Goal: Task Accomplishment & Management: Manage account settings

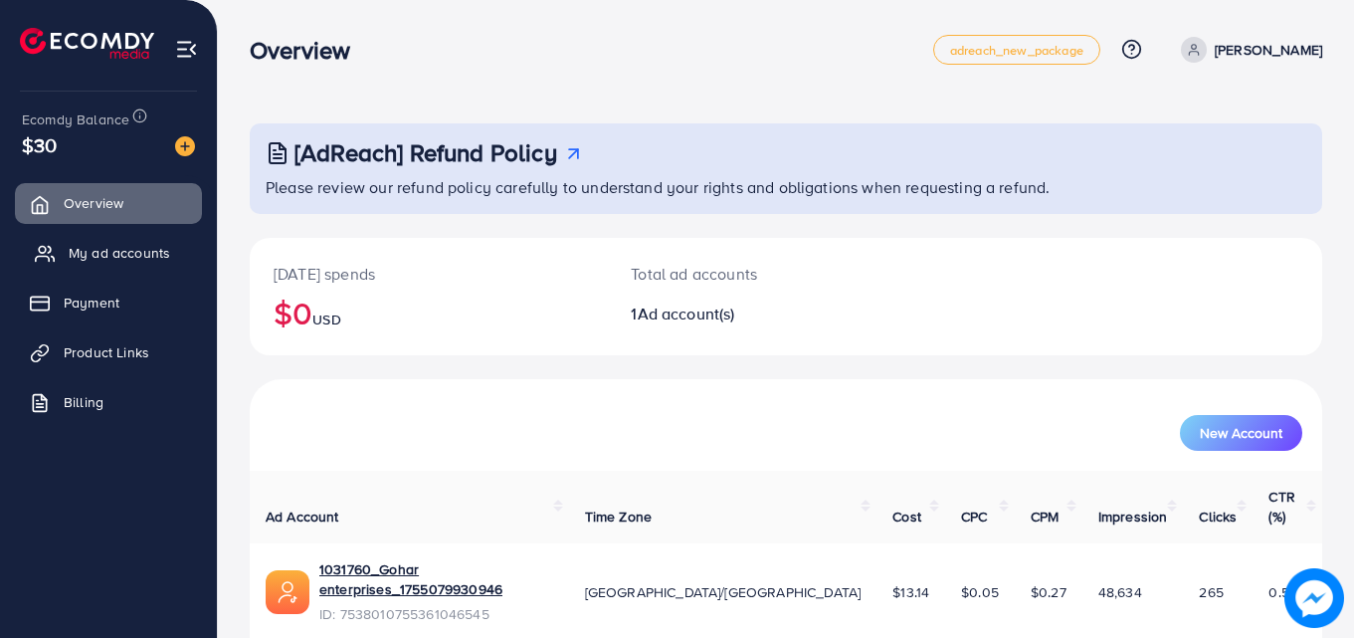
scroll to position [39, 0]
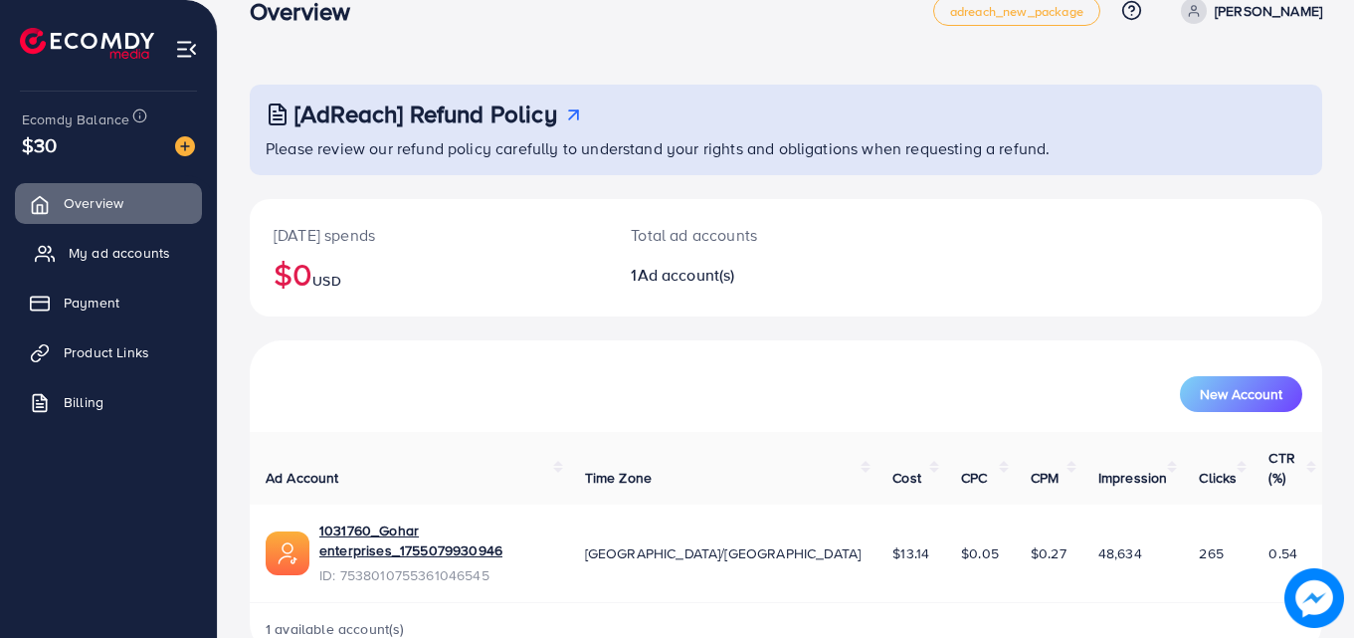
click at [142, 248] on span "My ad accounts" at bounding box center [119, 253] width 101 height 20
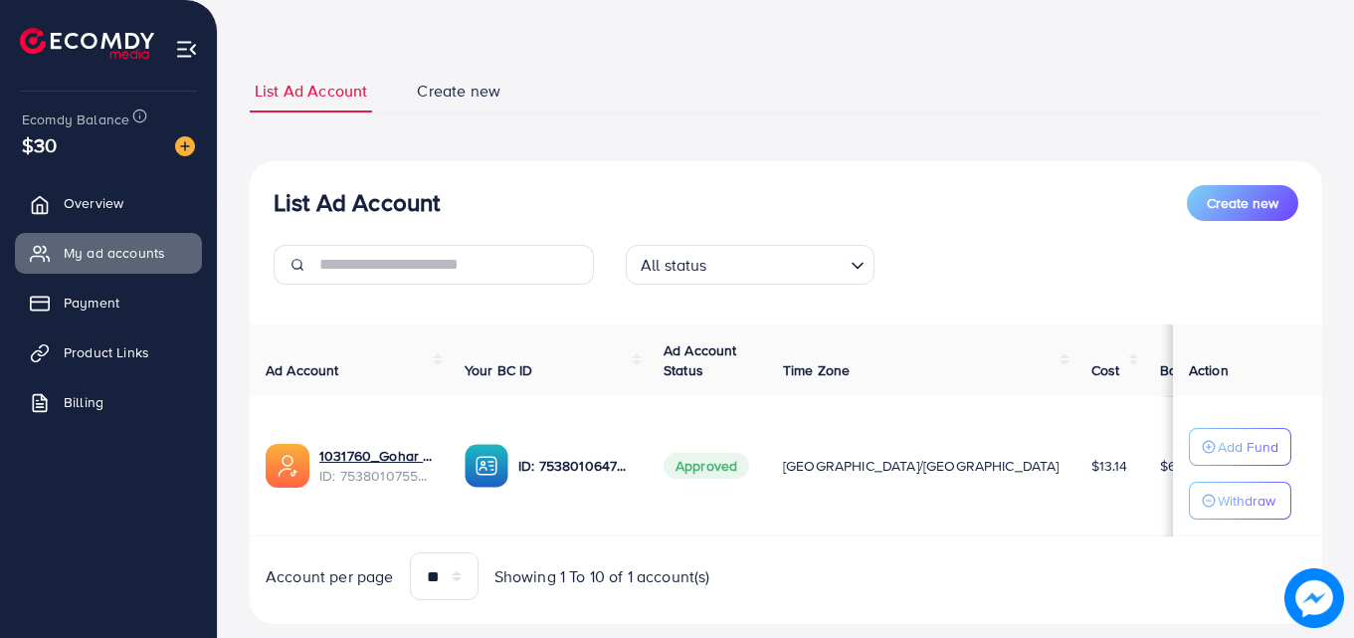
scroll to position [119, 0]
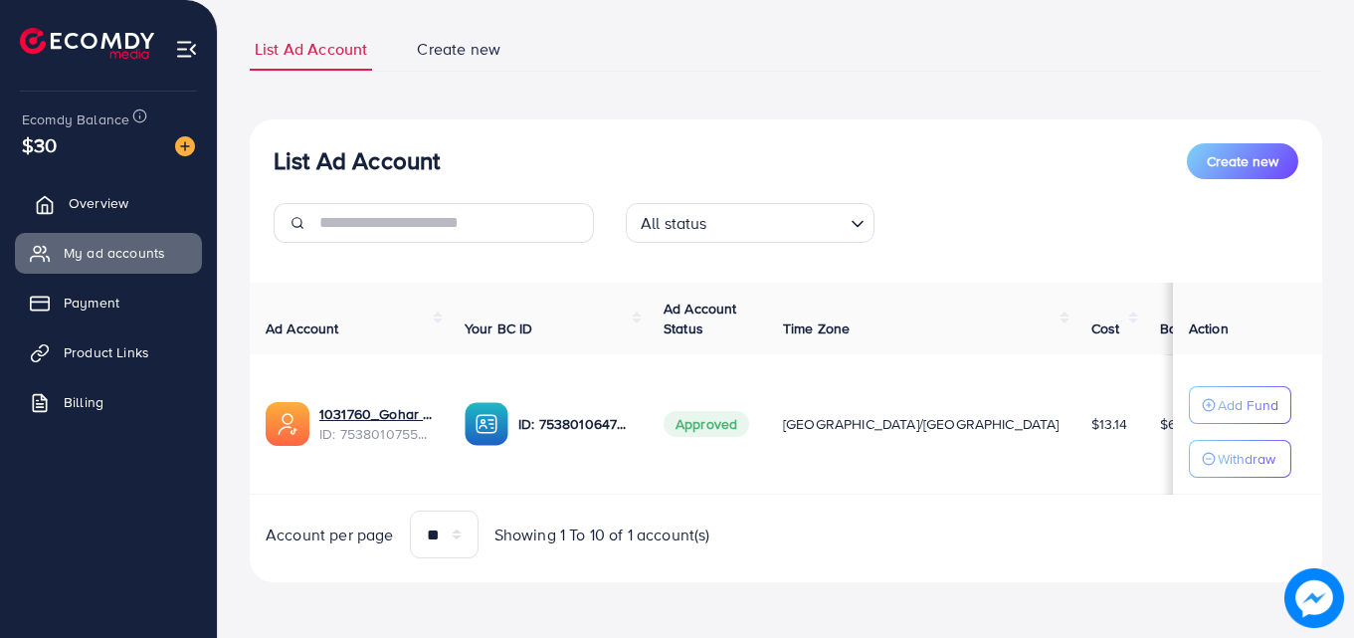
click at [171, 204] on link "Overview" at bounding box center [108, 203] width 187 height 40
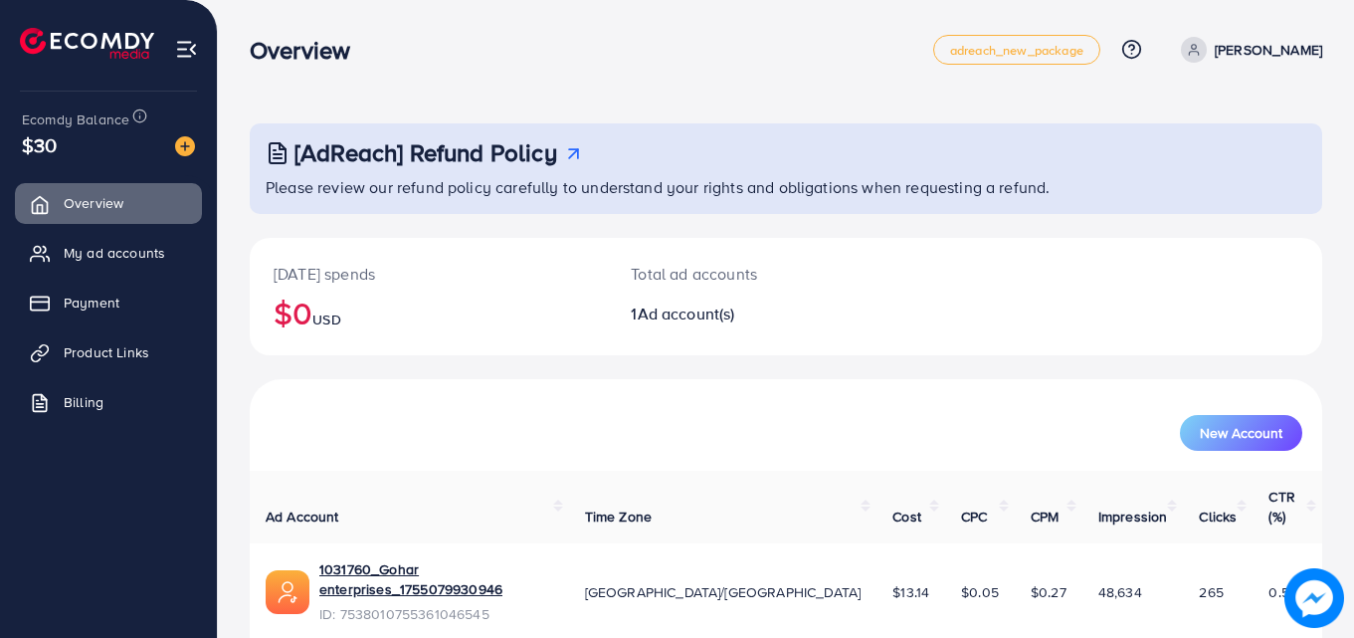
click at [377, 468] on div "New Account Ad Account Time Zone Cost CPC CPM Impression Clicks CTR (%) 1031760…" at bounding box center [786, 536] width 1073 height 314
click at [373, 463] on div "New Account" at bounding box center [786, 425] width 1073 height 92
click at [76, 332] on link "Product Links" at bounding box center [108, 352] width 187 height 40
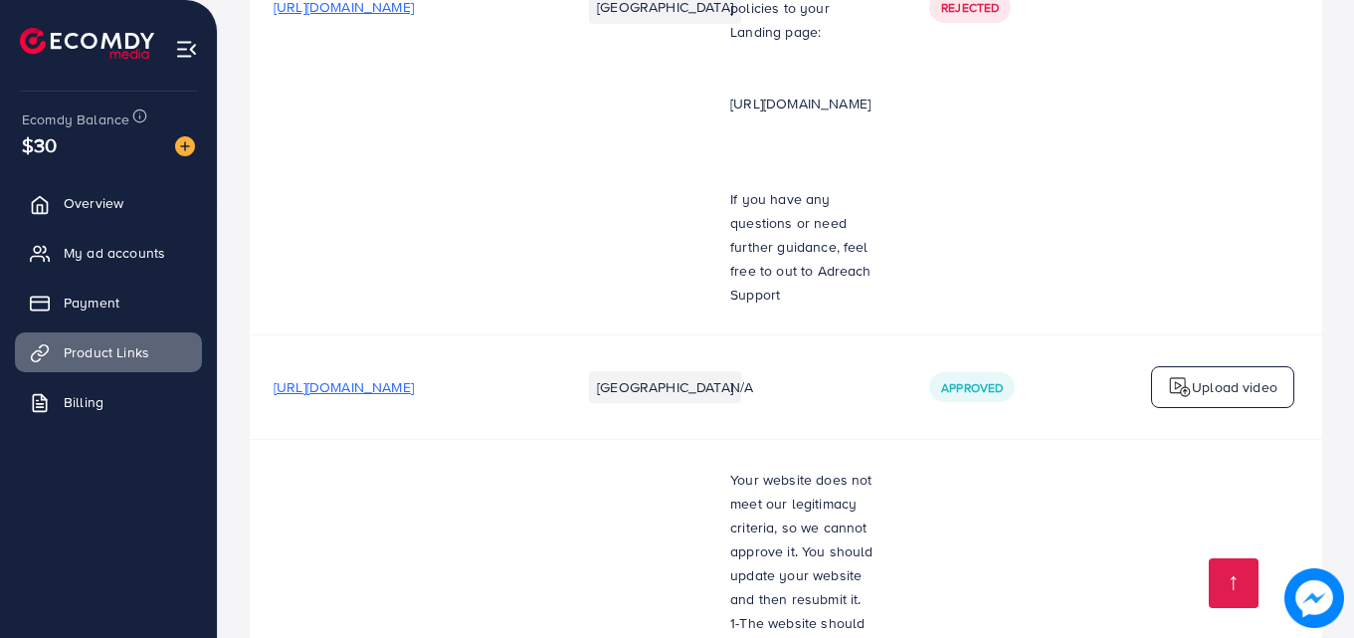
scroll to position [2884, 0]
